Goal: Find specific page/section: Find specific page/section

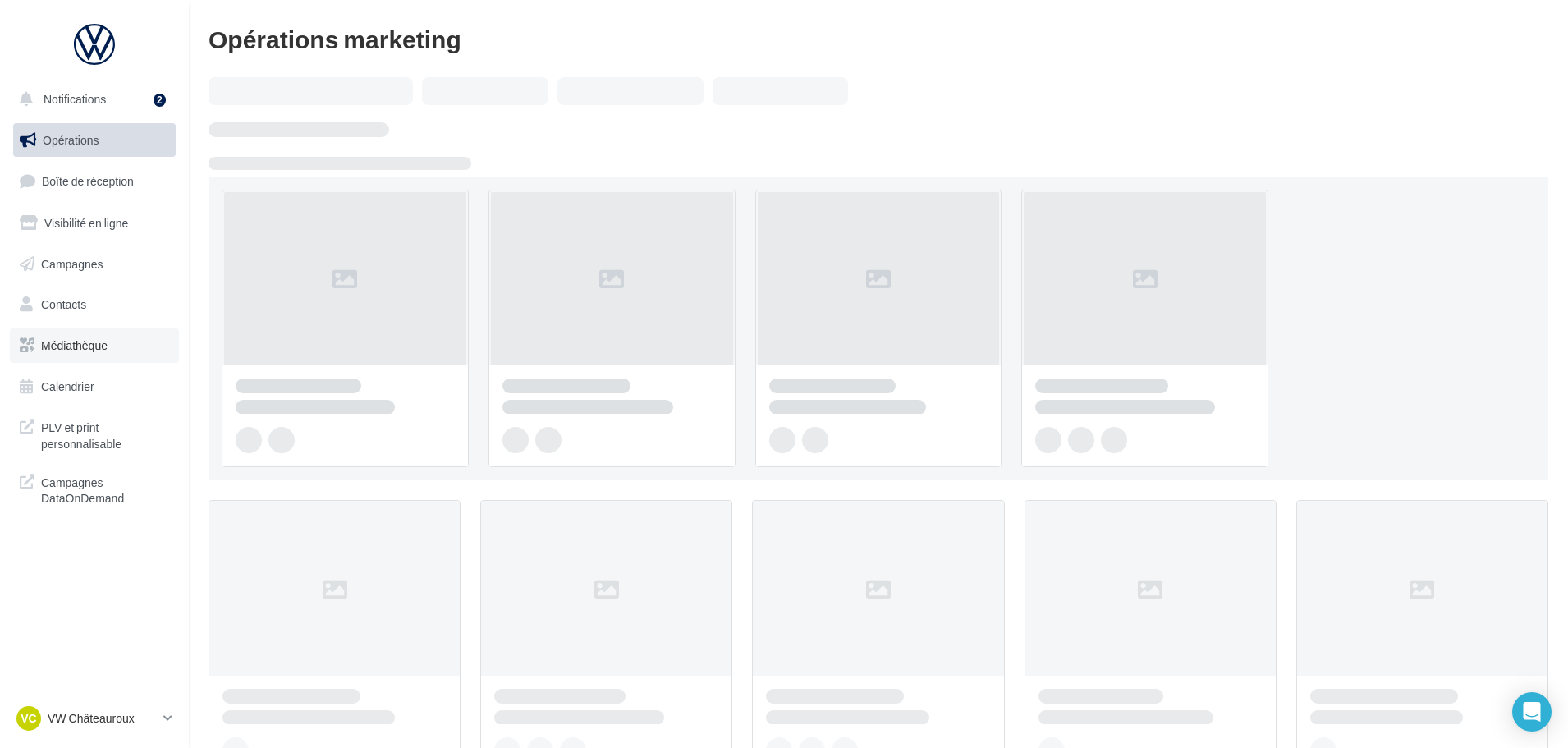
click at [98, 361] on link "Médiathèque" at bounding box center [95, 345] width 169 height 35
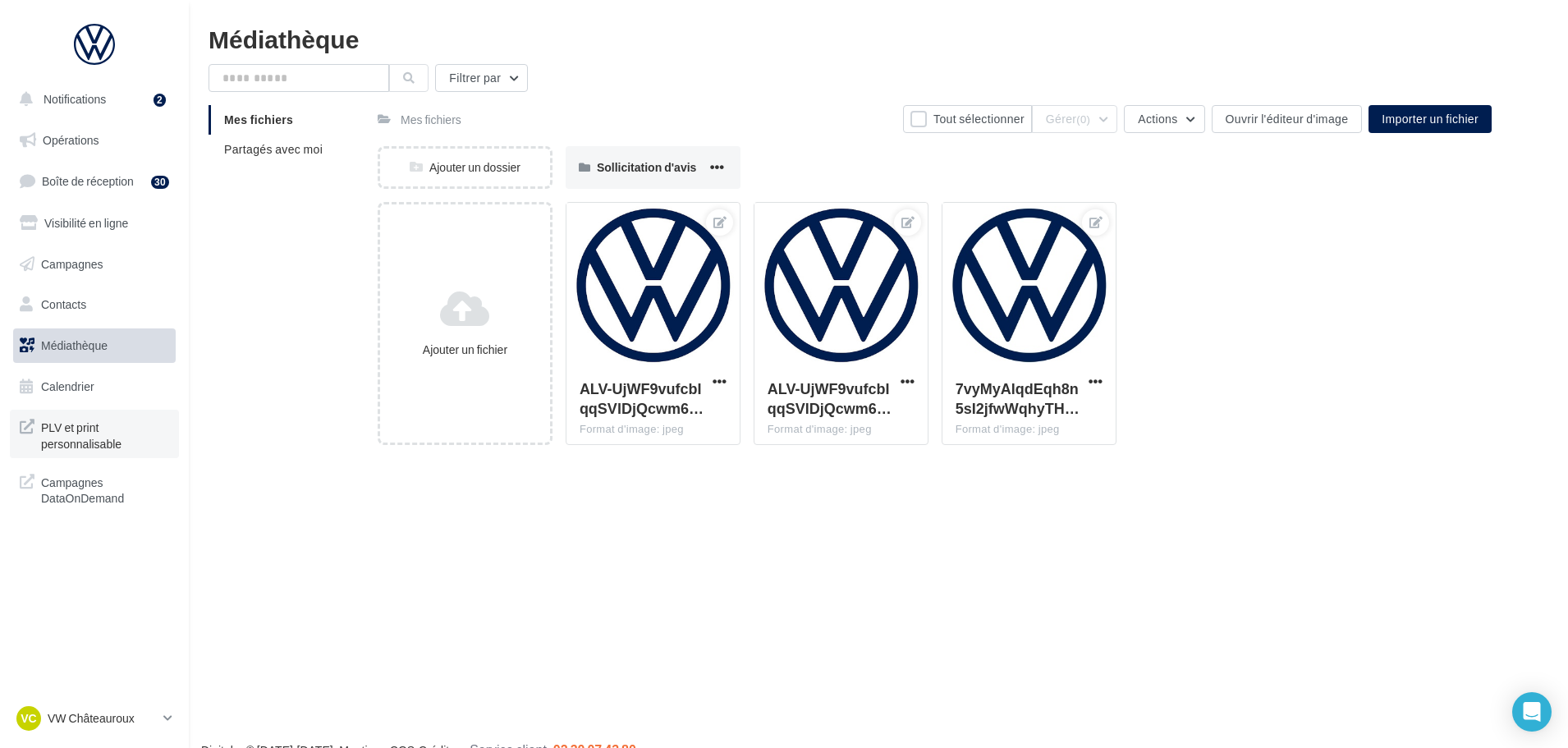
click at [87, 431] on span "PLV et print personnalisable" at bounding box center [105, 434] width 128 height 36
